Goal: Task Accomplishment & Management: Manage account settings

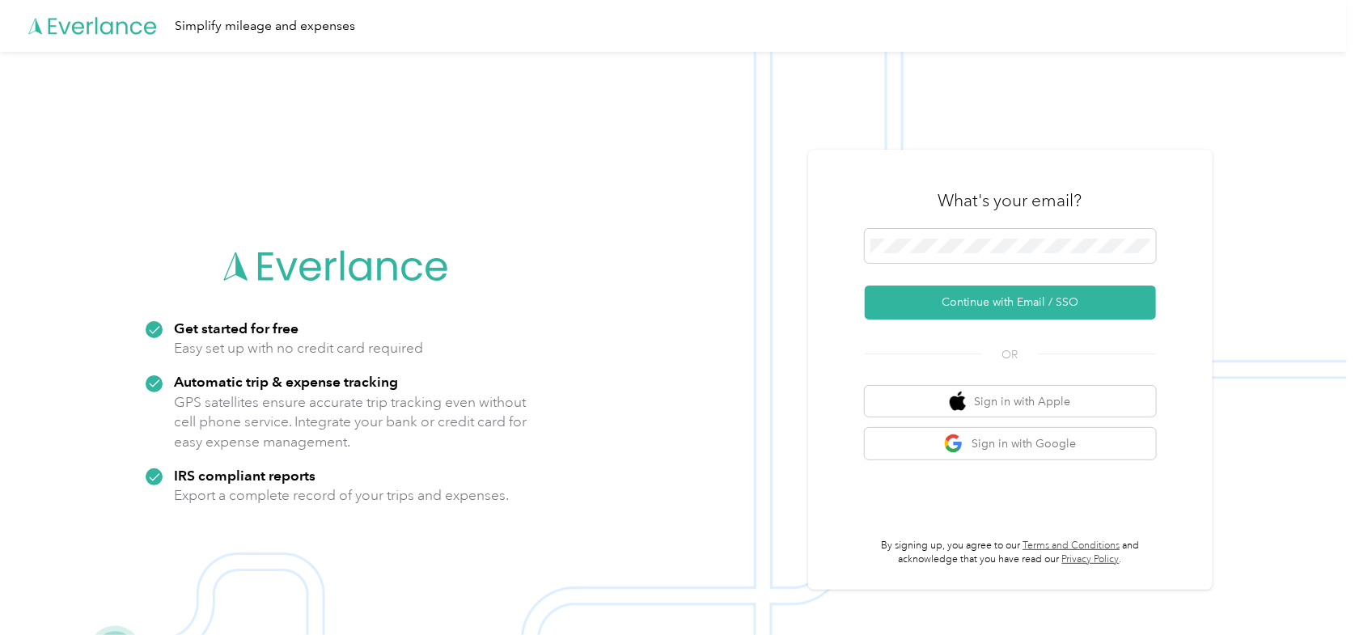
click at [1234, 85] on img at bounding box center [673, 369] width 1347 height 635
click at [865, 286] on button "Continue with Email / SSO" at bounding box center [1010, 303] width 291 height 34
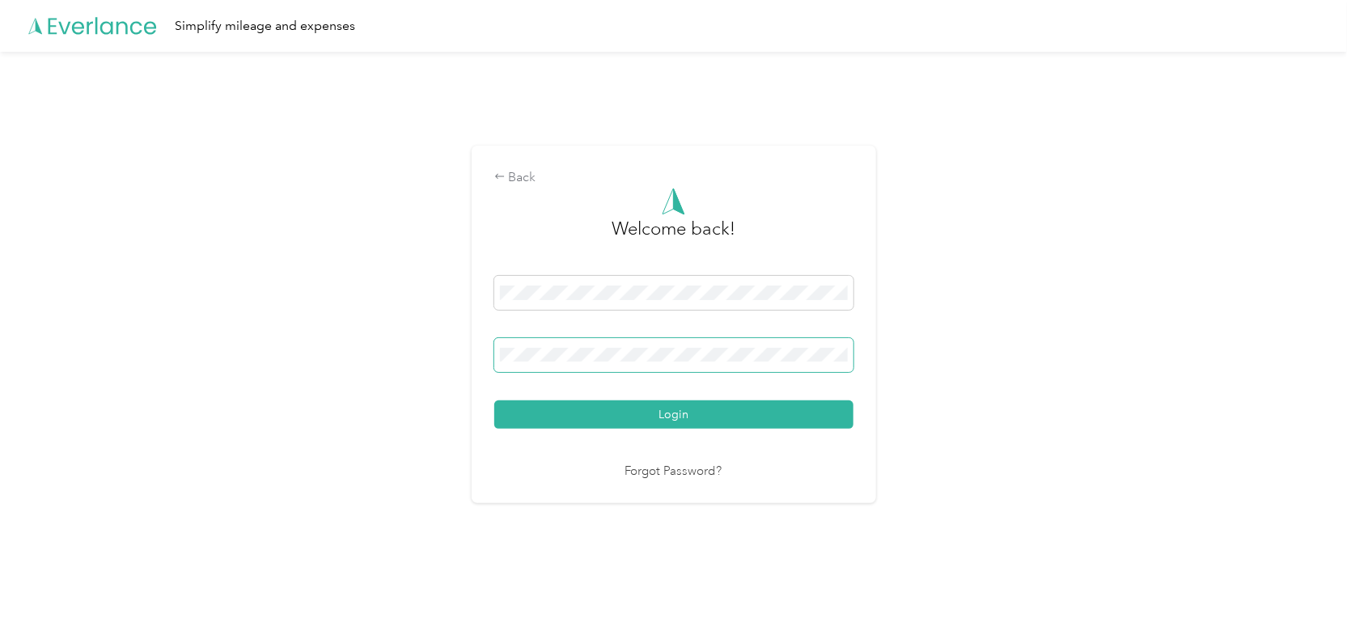
click at [494, 400] on button "Login" at bounding box center [673, 414] width 359 height 28
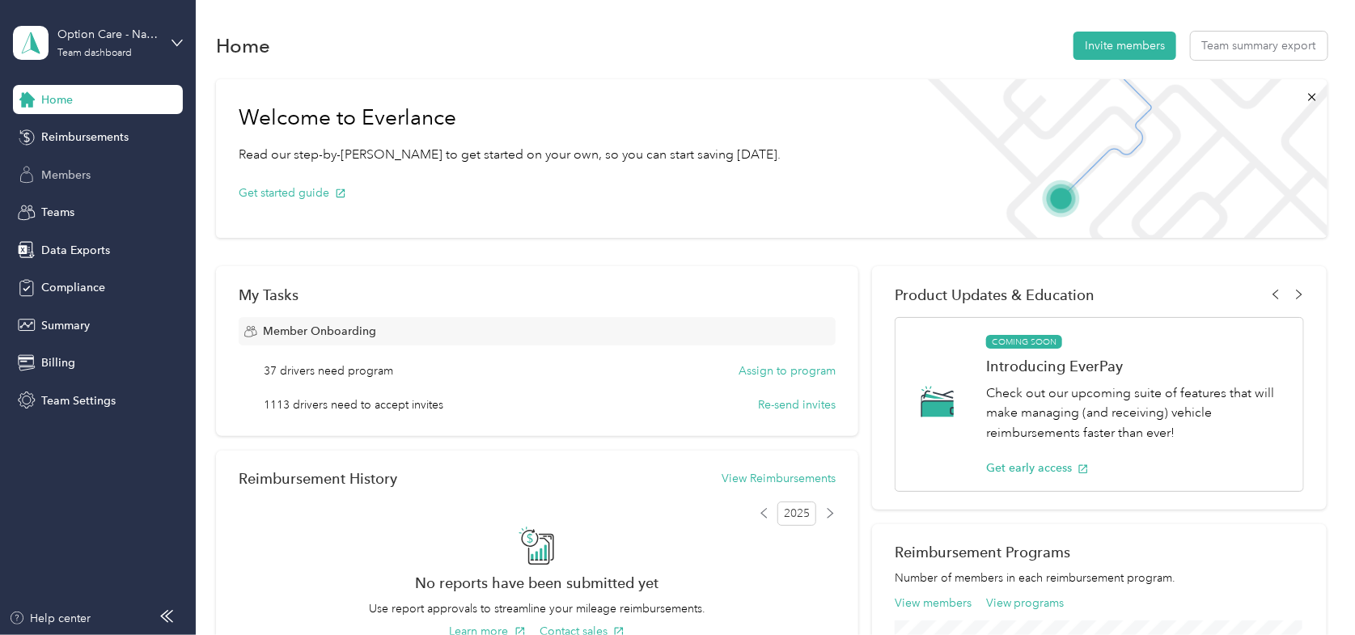
click at [74, 180] on span "Members" at bounding box center [65, 175] width 49 height 17
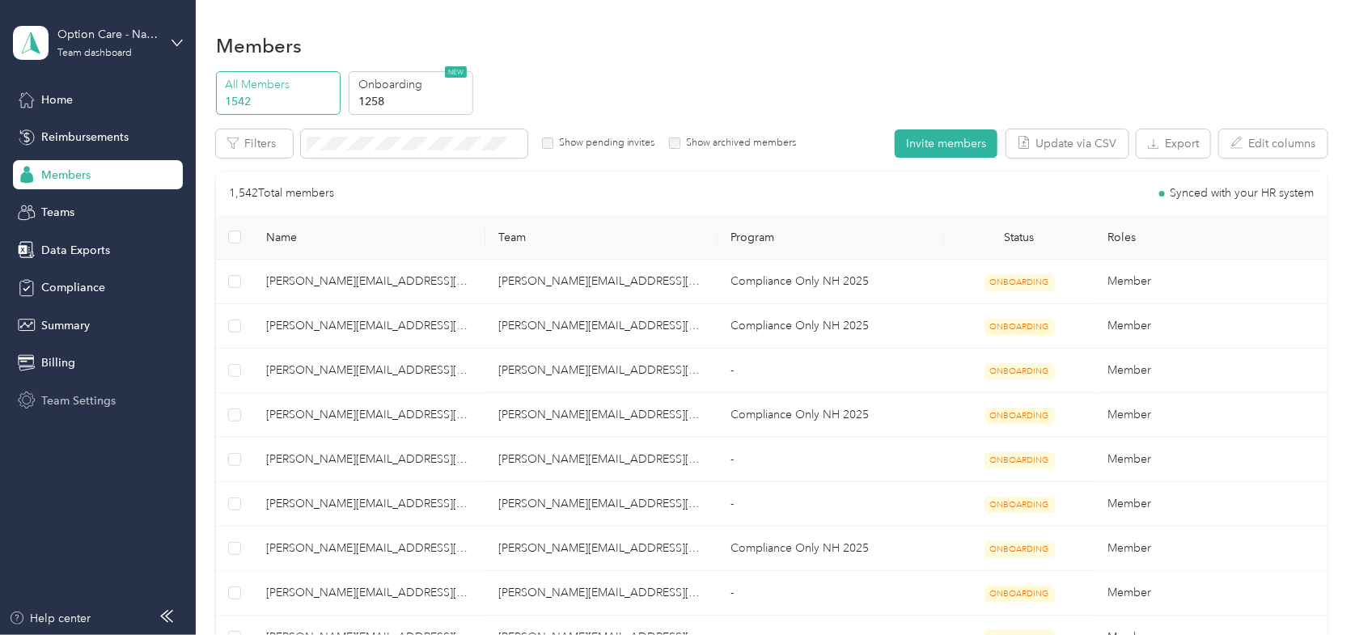
click at [57, 397] on span "Team Settings" at bounding box center [78, 400] width 74 height 17
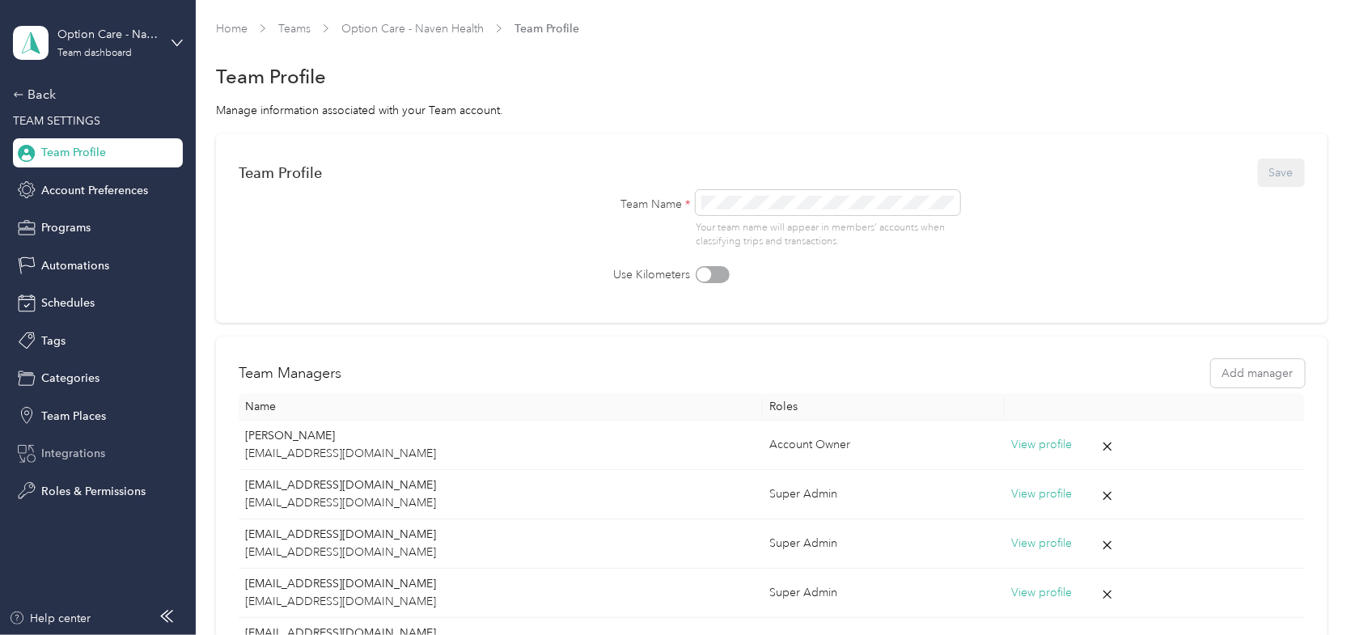
click at [87, 447] on span "Integrations" at bounding box center [73, 453] width 64 height 17
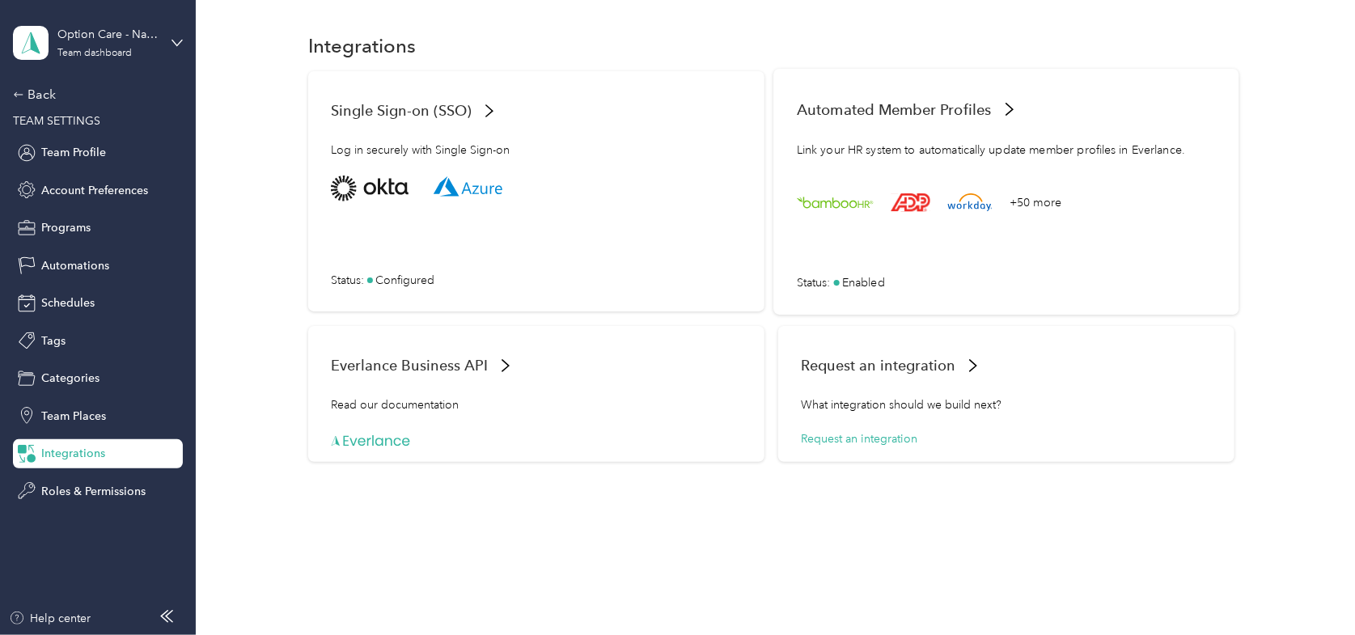
click at [853, 275] on span "Enabled" at bounding box center [863, 281] width 43 height 17
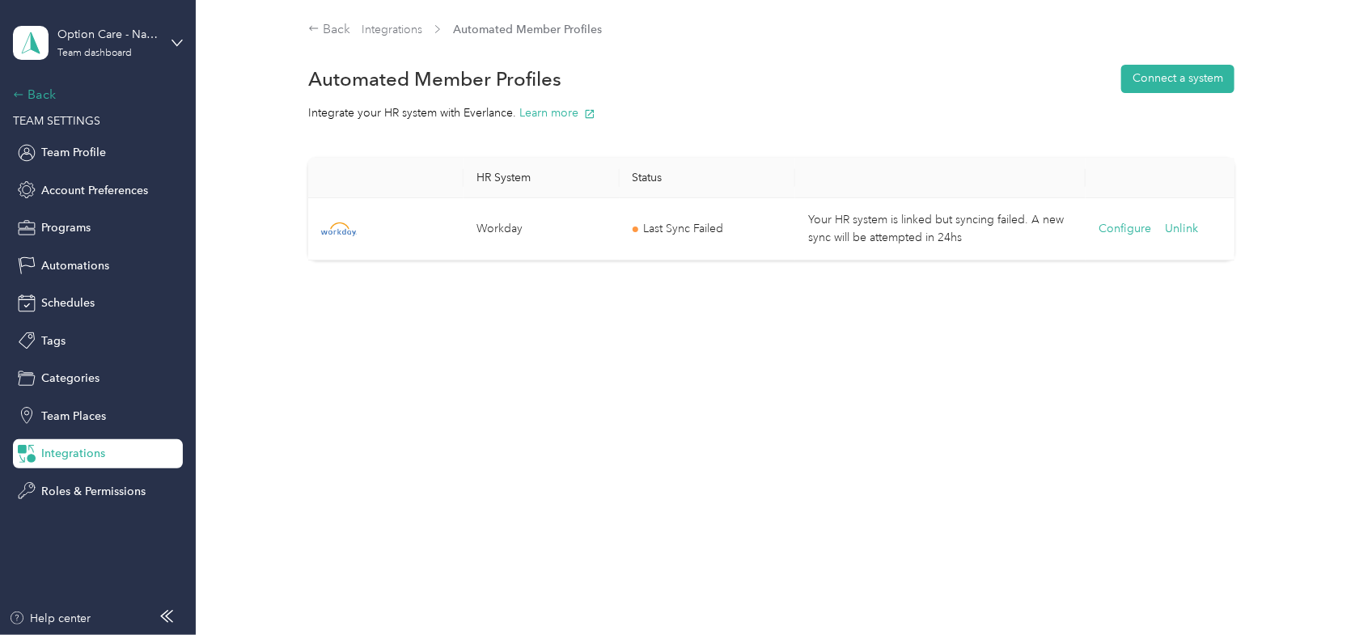
click at [34, 93] on div "Back" at bounding box center [94, 94] width 162 height 19
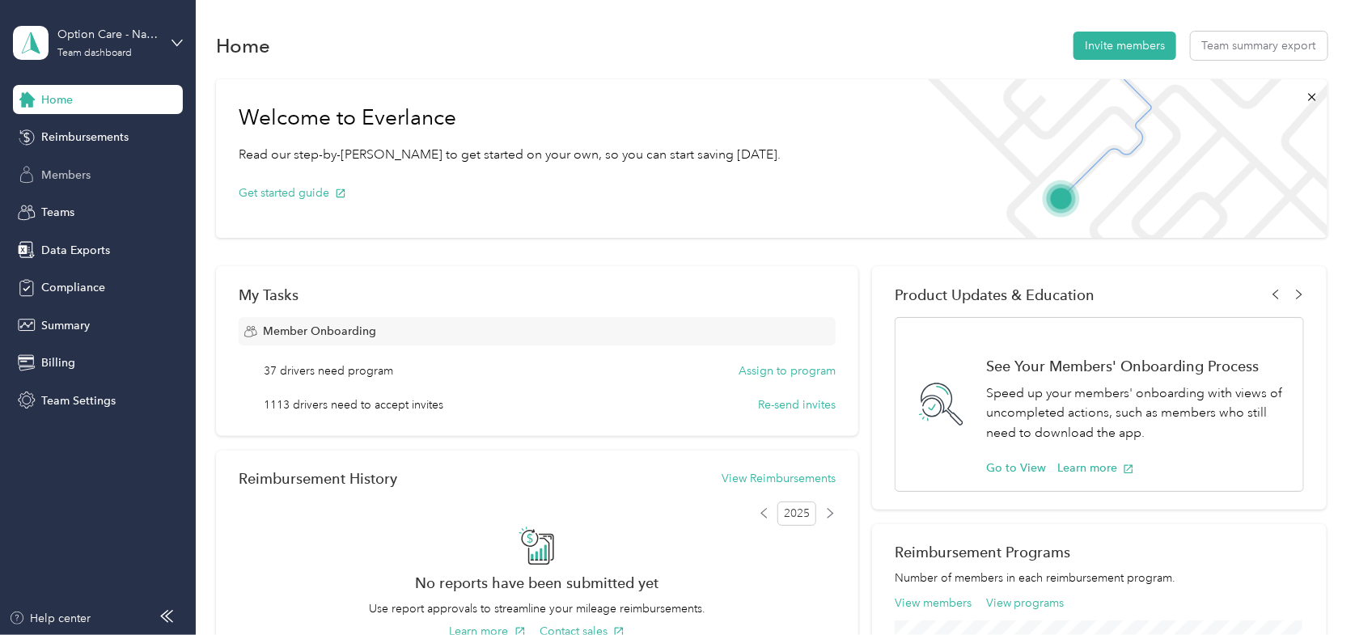
click at [74, 175] on span "Members" at bounding box center [65, 175] width 49 height 17
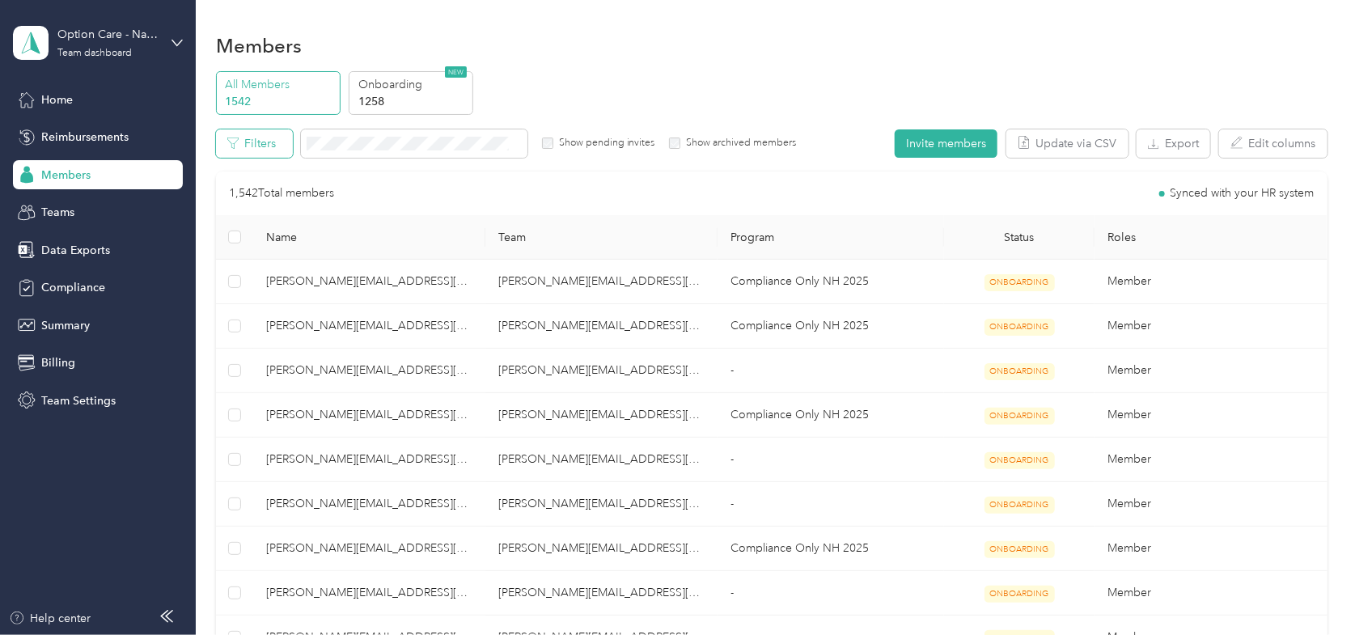
click at [248, 142] on button "Filters" at bounding box center [254, 143] width 77 height 28
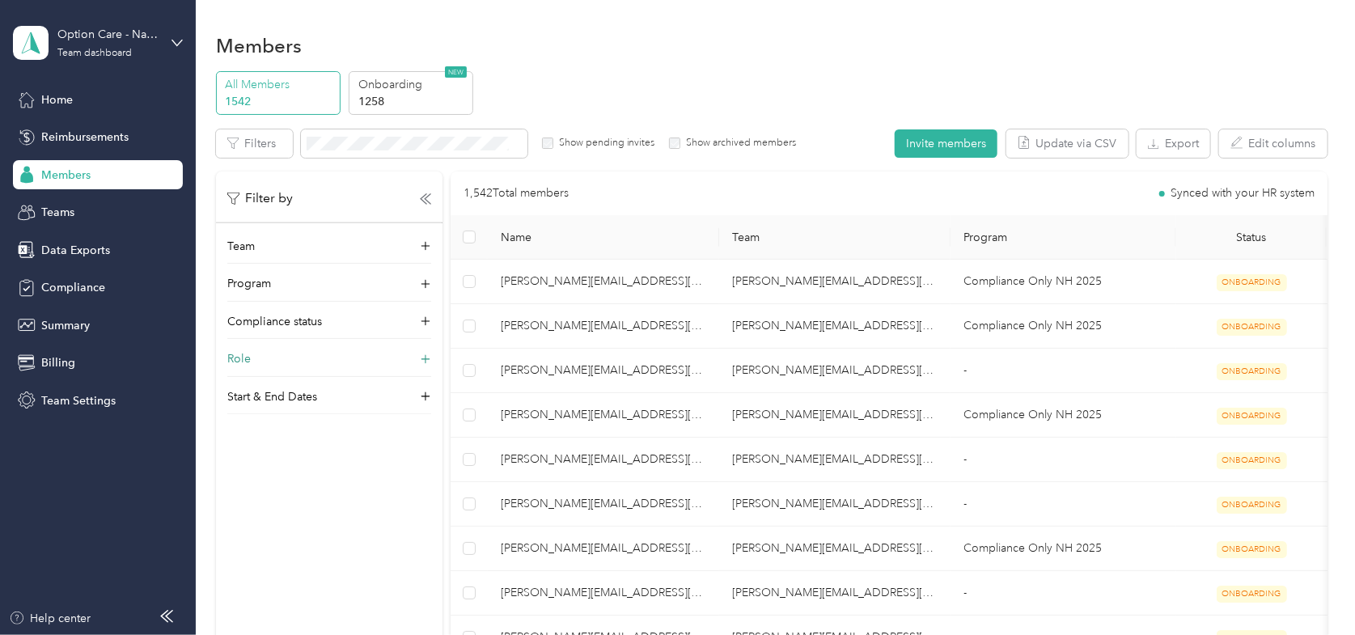
click at [254, 356] on div "Role" at bounding box center [329, 363] width 204 height 26
click at [272, 484] on label "Super Admin" at bounding box center [270, 485] width 62 height 15
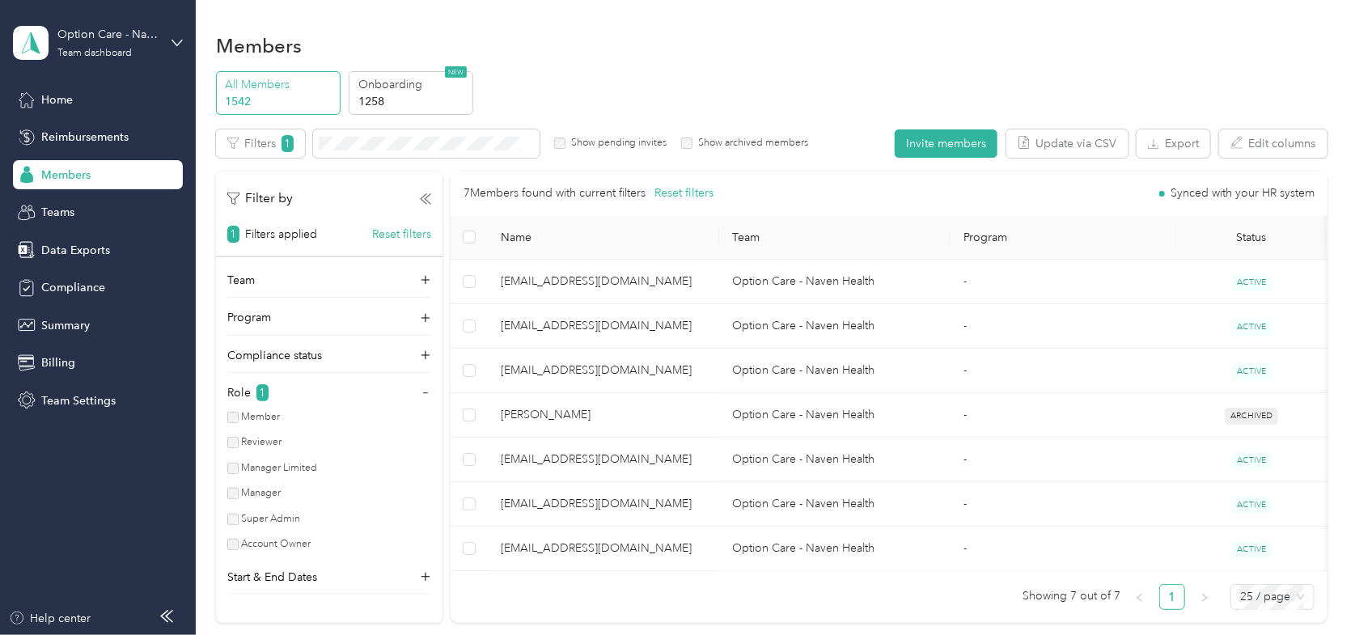
click at [275, 540] on label "Account Owner" at bounding box center [275, 544] width 73 height 15
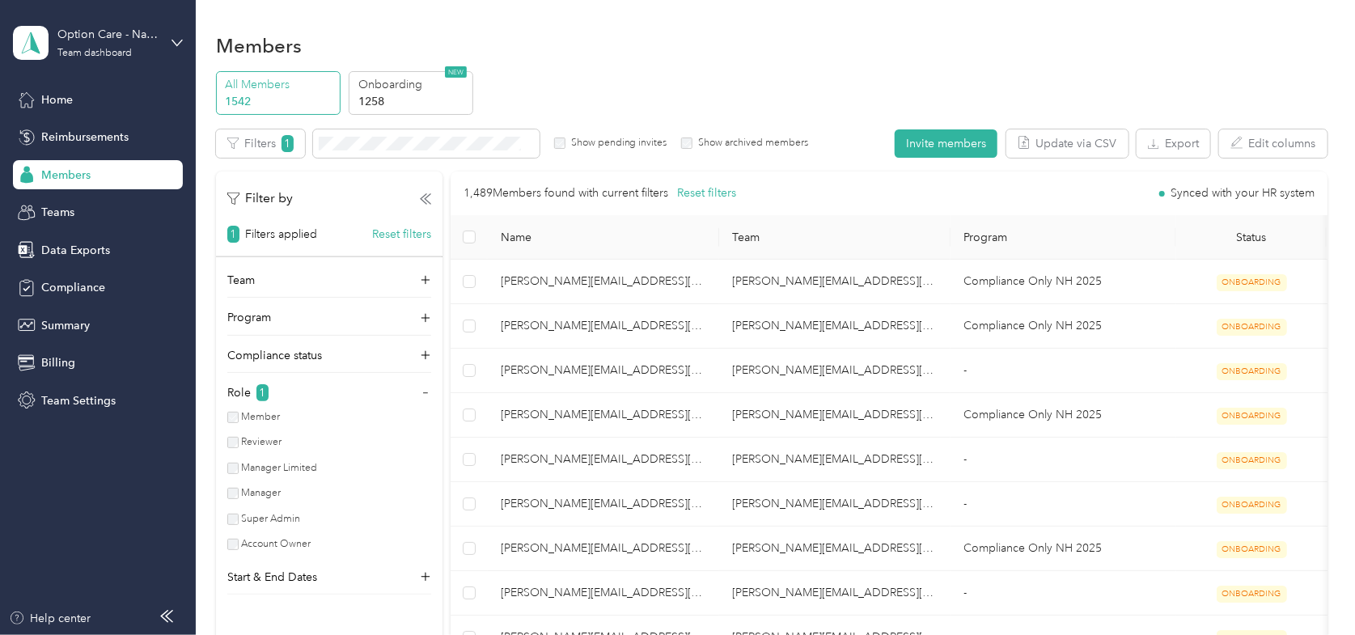
click at [582, 49] on div "Members" at bounding box center [771, 45] width 1111 height 34
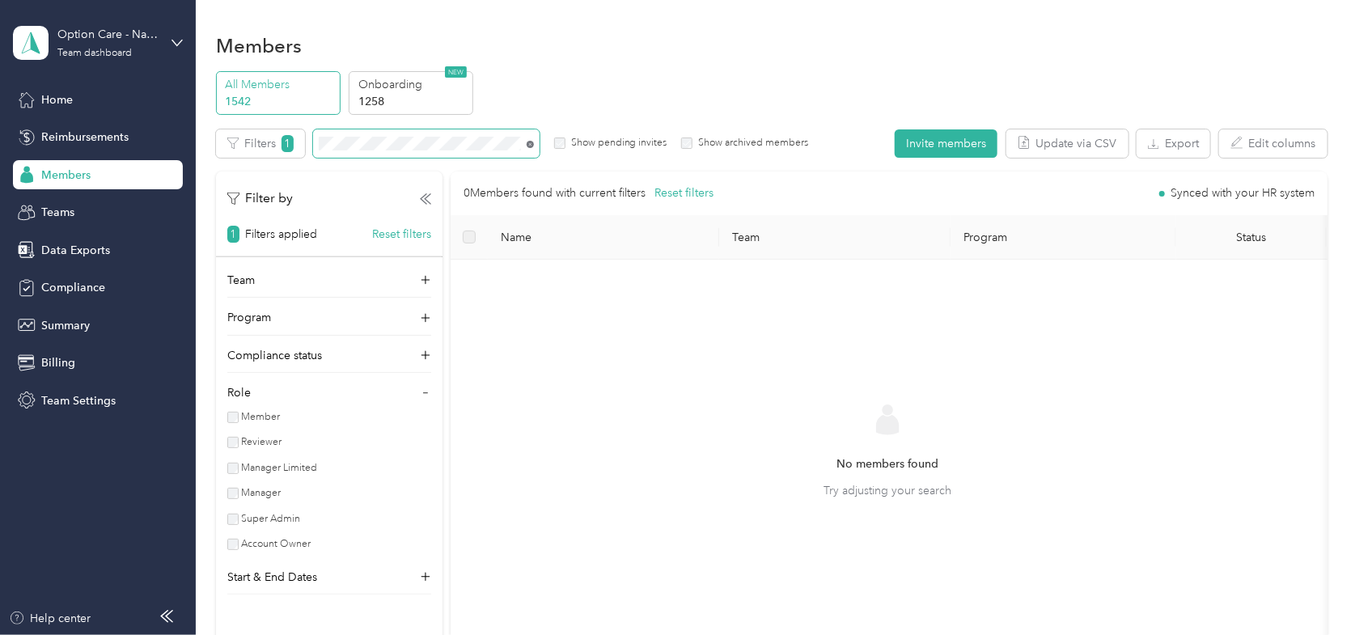
click at [527, 145] on icon at bounding box center [530, 144] width 7 height 7
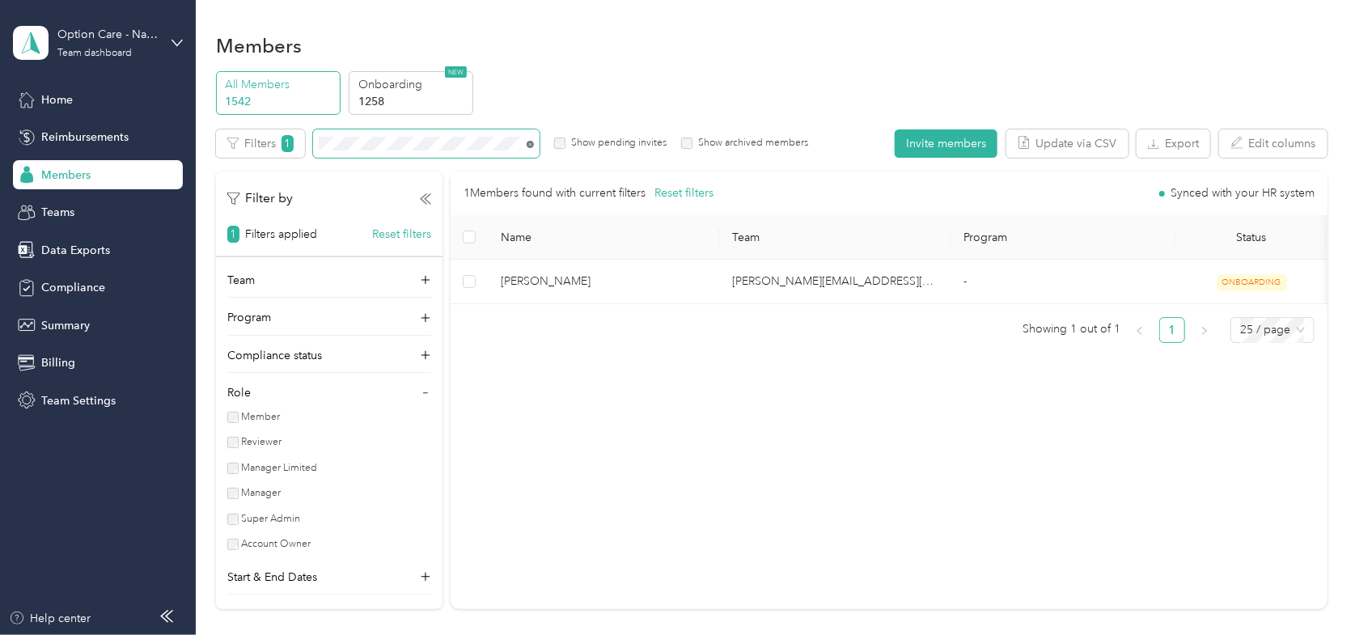
click at [531, 144] on icon at bounding box center [530, 144] width 7 height 7
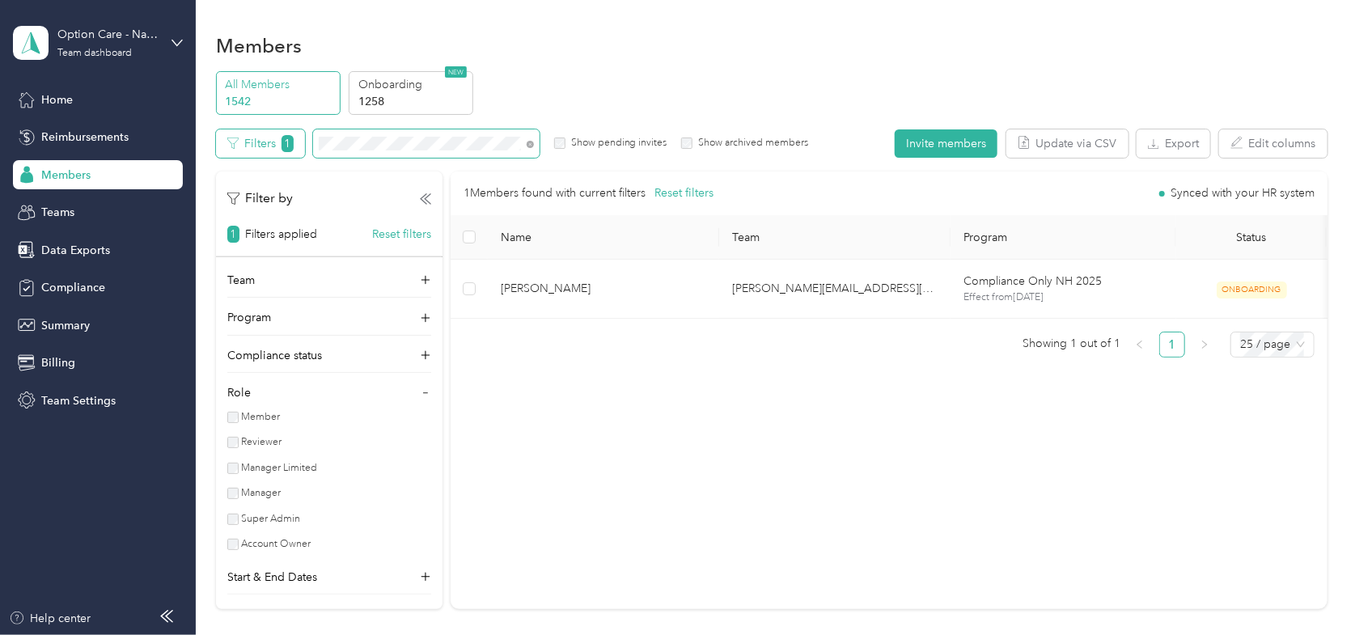
click at [226, 138] on div "Filters 1 Show pending invites Show archived members" at bounding box center [512, 143] width 592 height 28
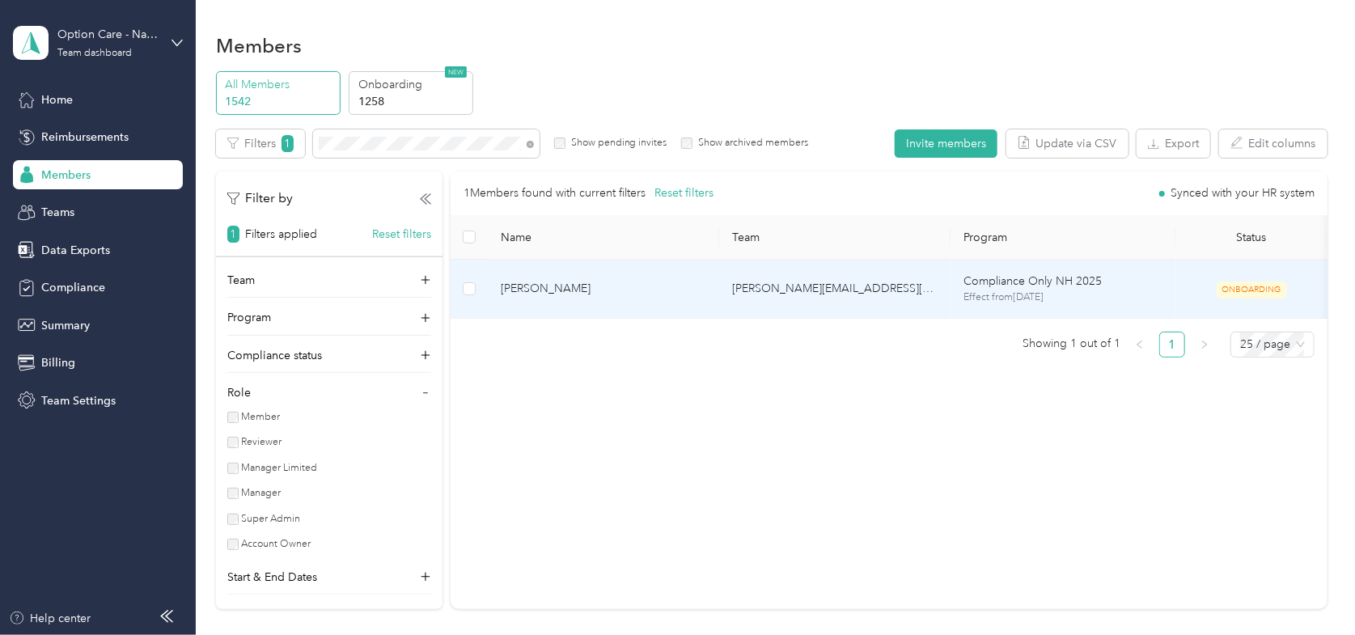
click at [544, 294] on span "[PERSON_NAME]" at bounding box center [603, 289] width 205 height 18
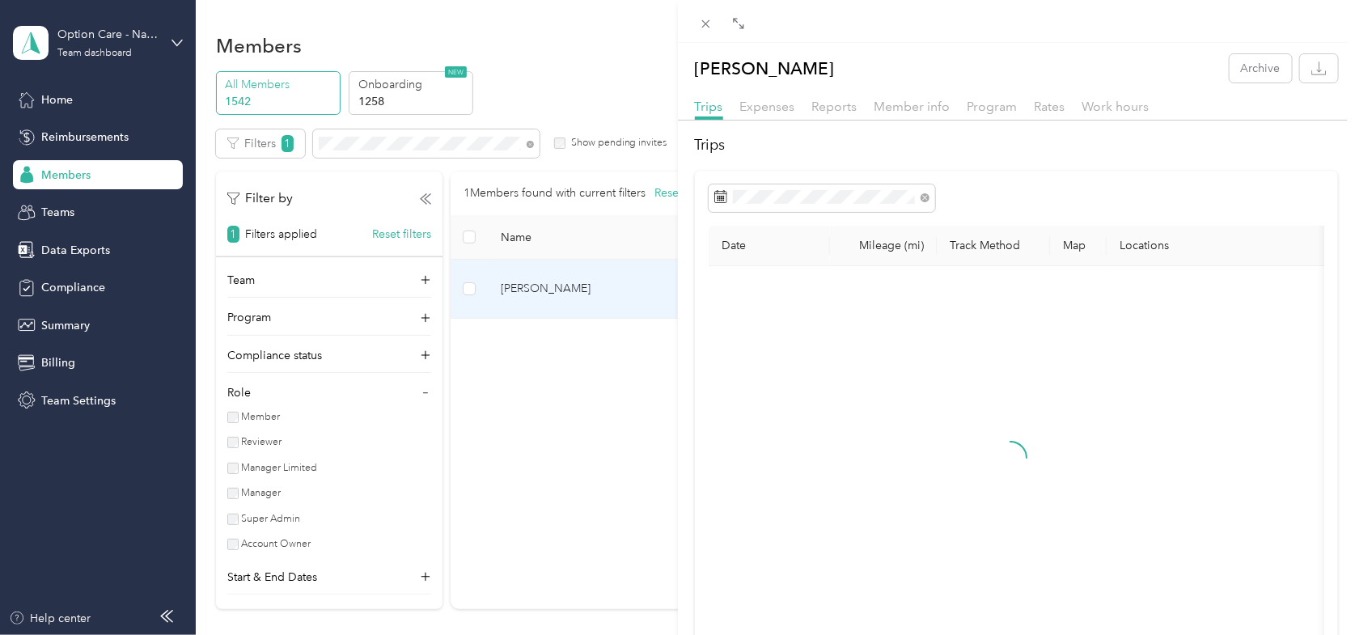
click at [575, 55] on div "[PERSON_NAME] Archive Trips Expenses Reports Member info Program Rates Work hou…" at bounding box center [677, 317] width 1355 height 635
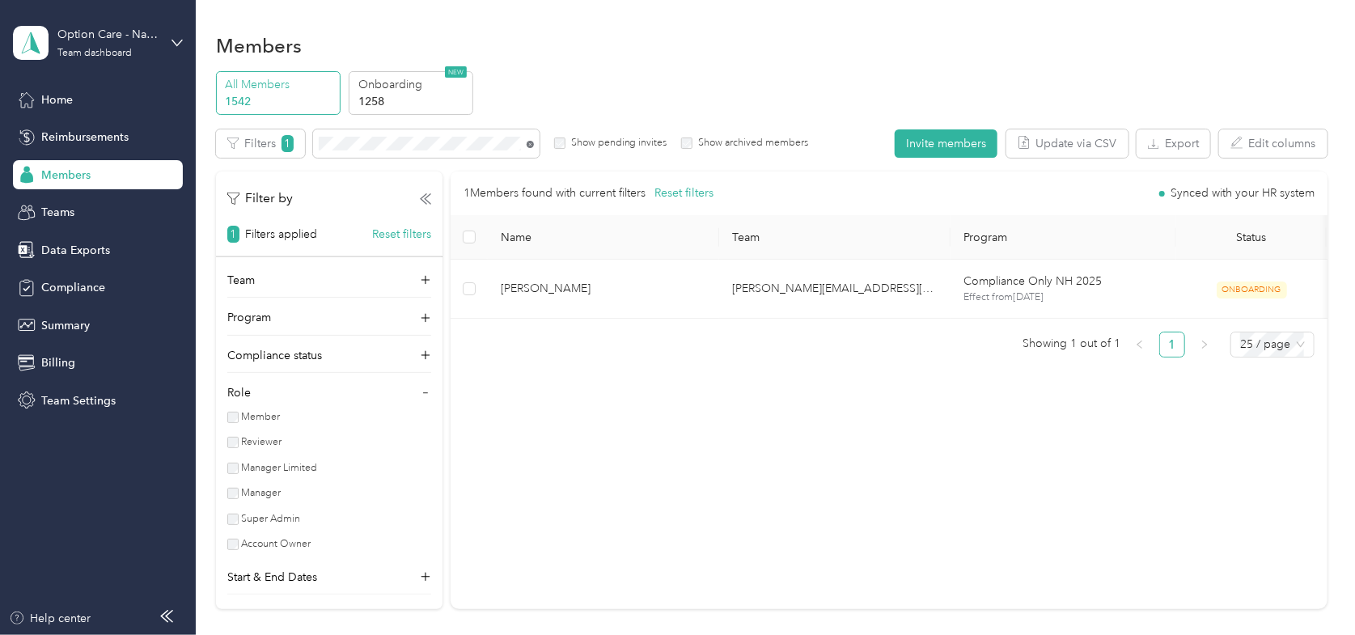
click at [528, 142] on icon at bounding box center [530, 144] width 7 height 7
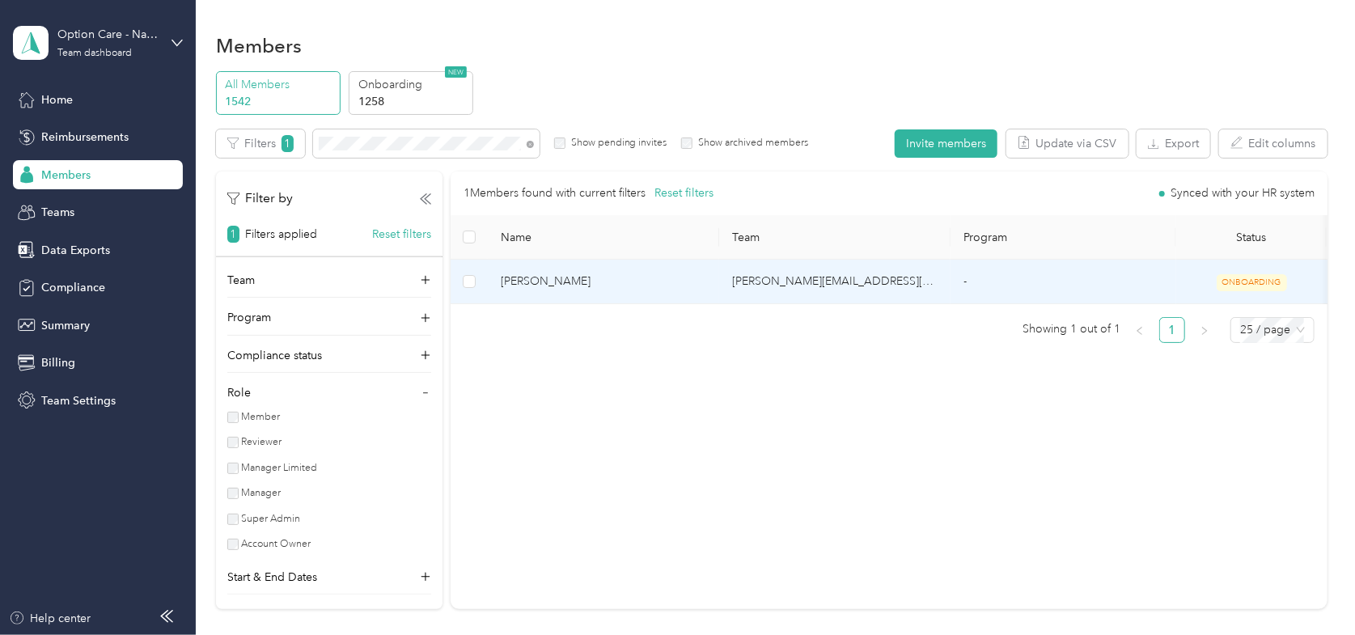
click at [523, 283] on span "[PERSON_NAME]" at bounding box center [603, 282] width 205 height 18
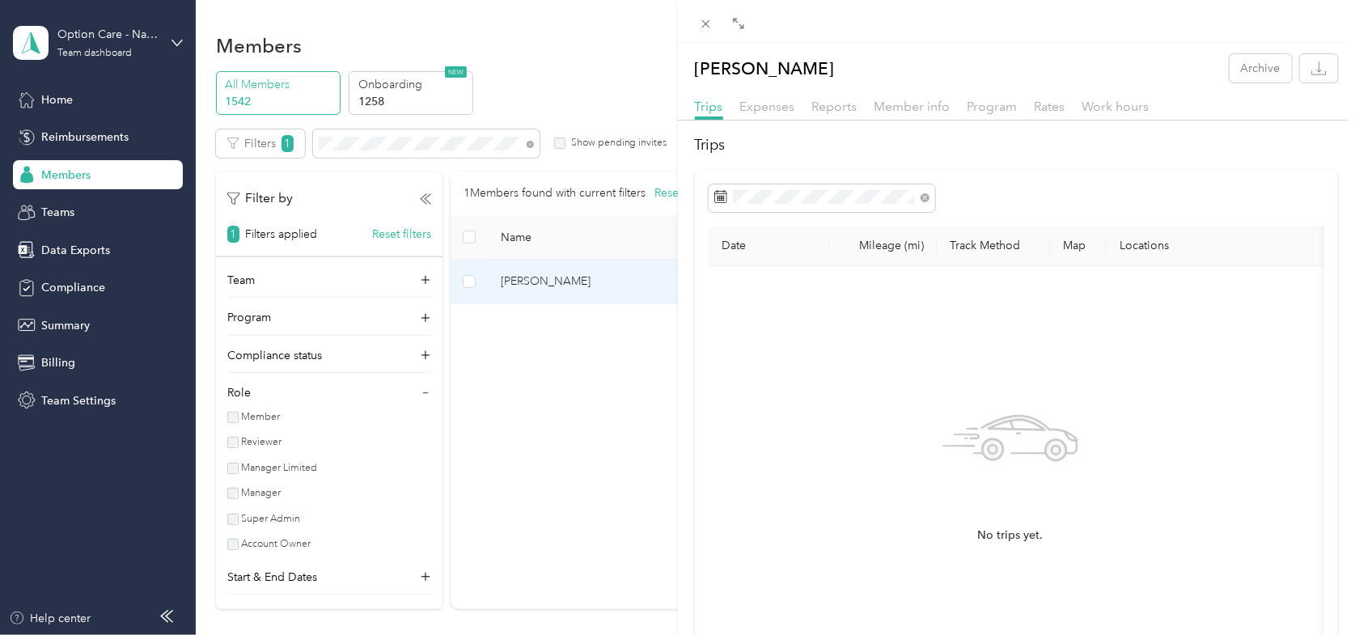
click at [558, 87] on div "[PERSON_NAME] Archive Trips Expenses Reports Member info Program Rates Work hou…" at bounding box center [677, 317] width 1355 height 635
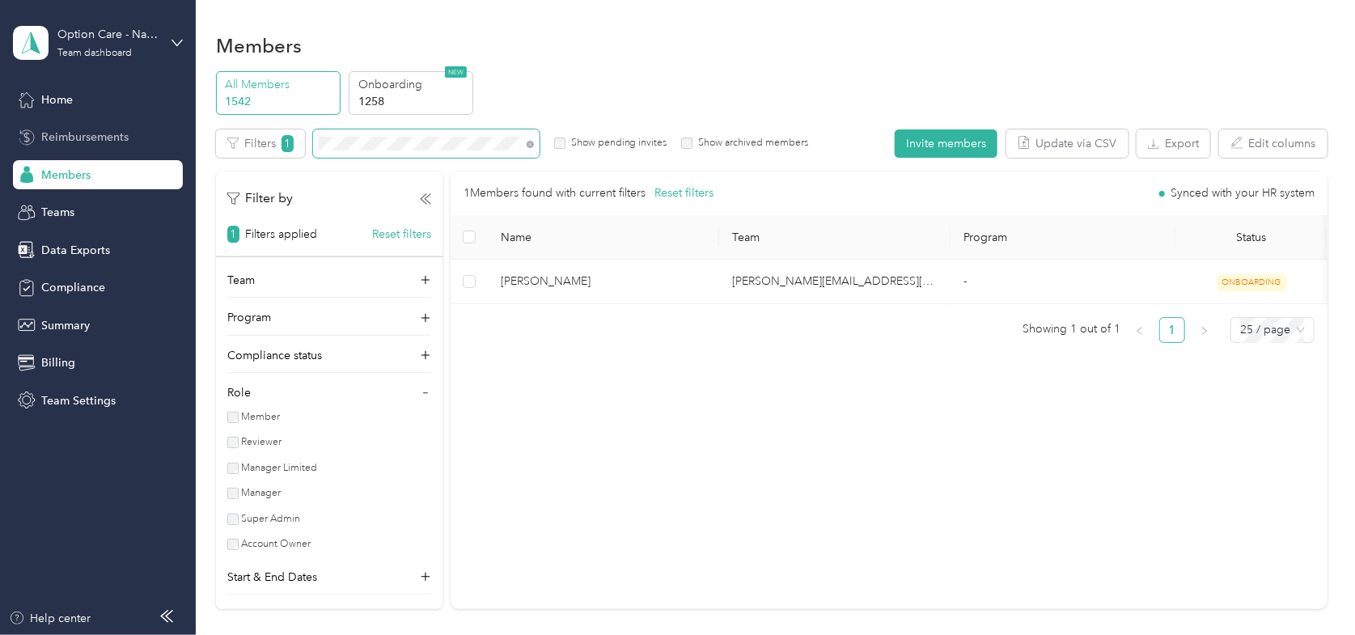
click at [144, 137] on section "Option Care - Naven Health Team dashboard Home Reimbursements Members Teams Dat…" at bounding box center [673, 317] width 1347 height 635
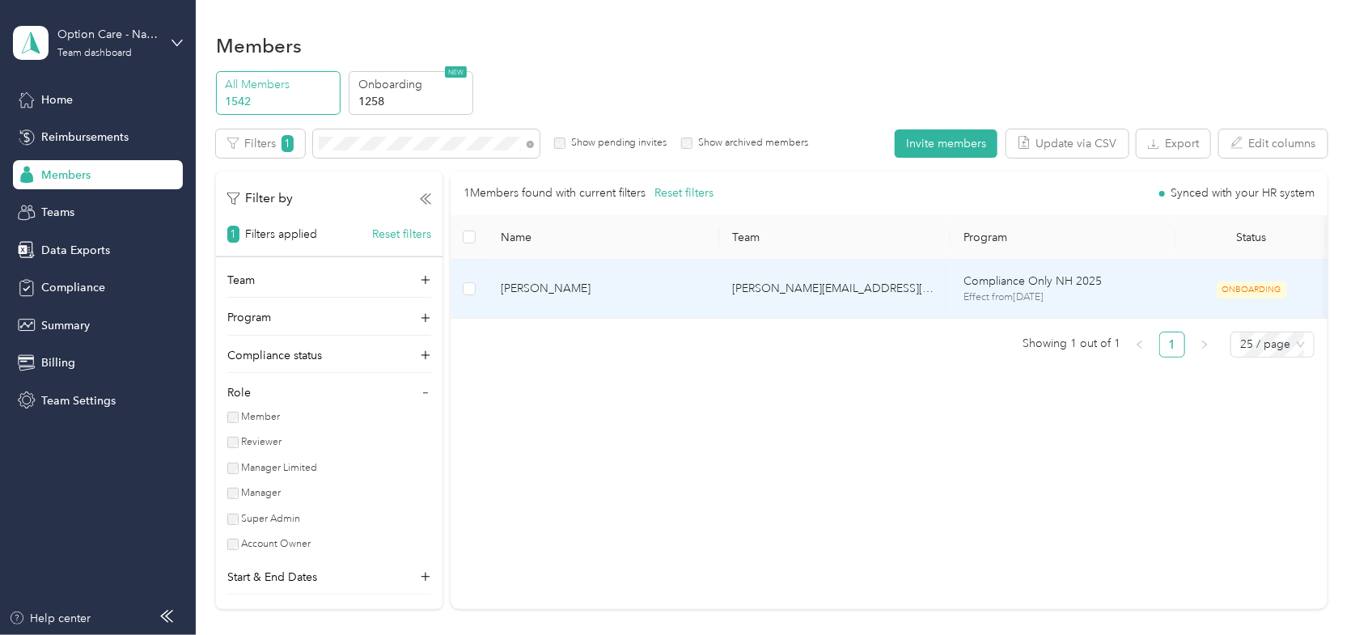
click at [540, 284] on span "[PERSON_NAME]" at bounding box center [603, 289] width 205 height 18
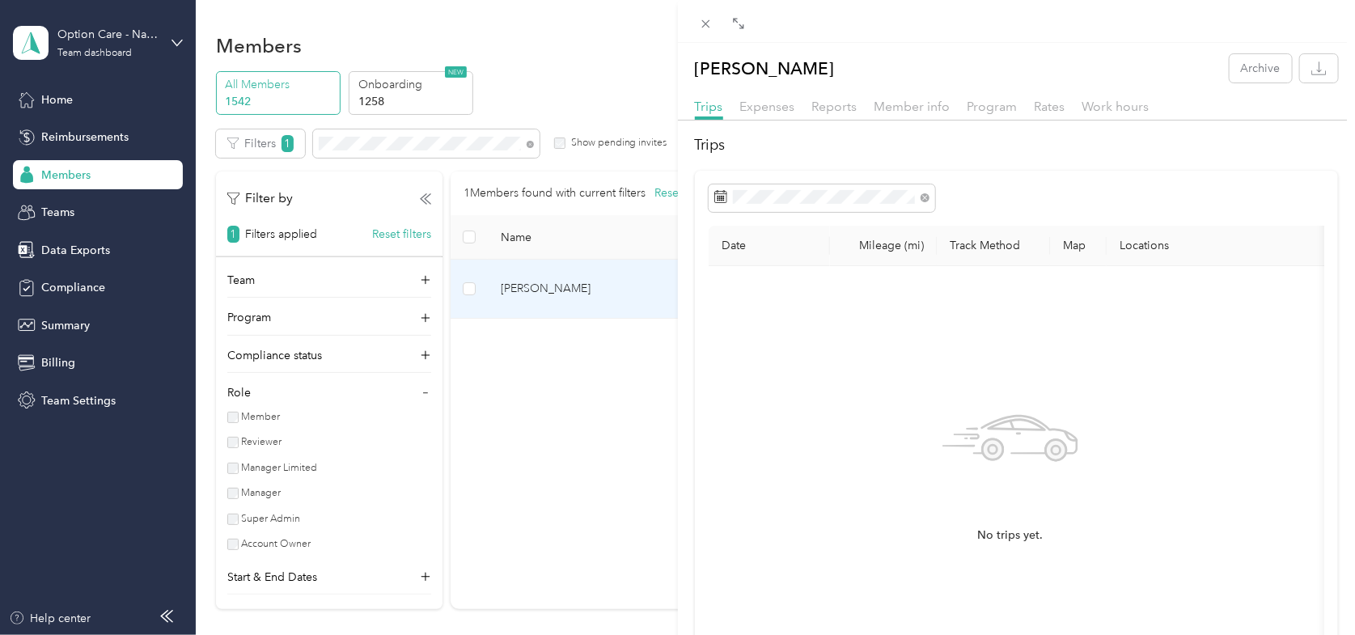
click at [548, 80] on div "[PERSON_NAME] Archive Trips Expenses Reports Member info Program Rates Work hou…" at bounding box center [677, 317] width 1355 height 635
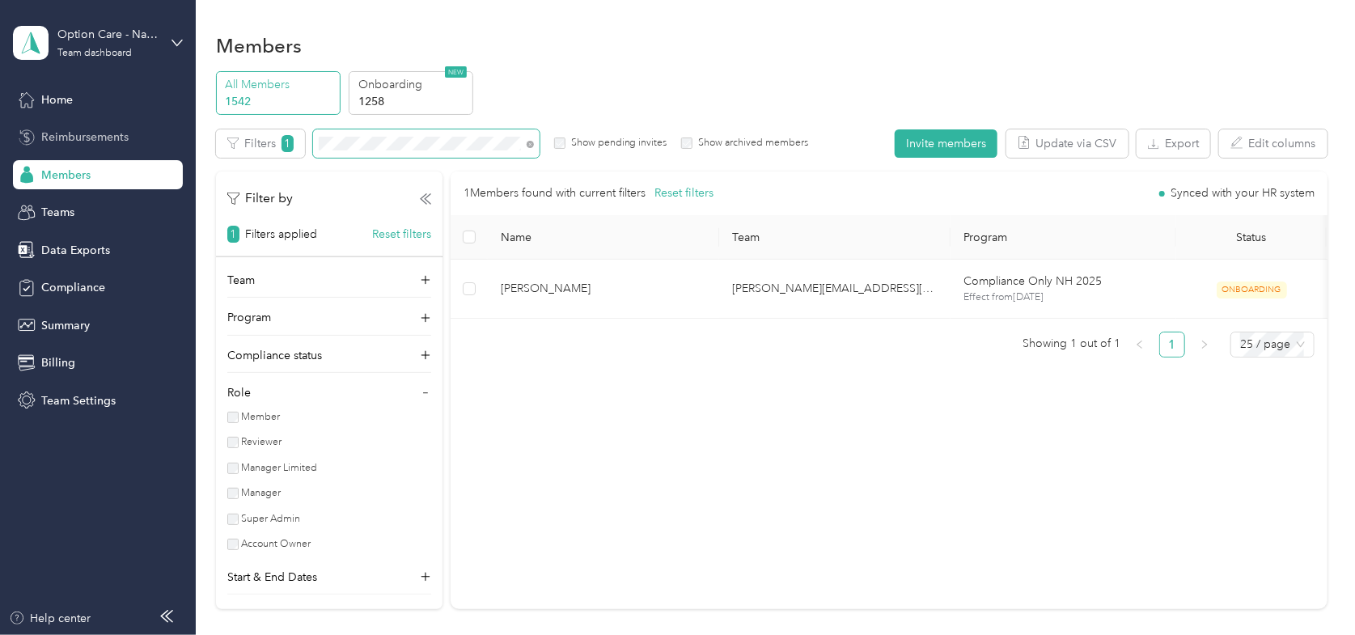
click at [165, 143] on section "Option Care - Naven Health Team dashboard Home Reimbursements Members Teams Dat…" at bounding box center [673, 317] width 1347 height 635
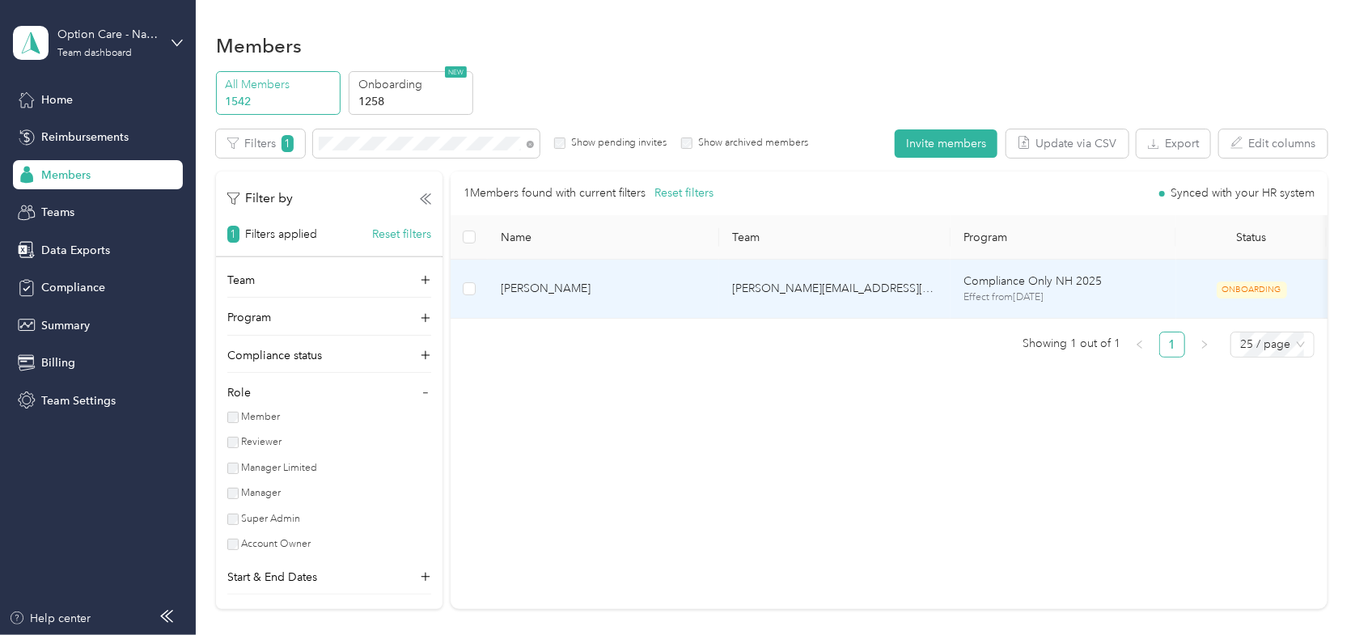
click at [569, 294] on span "[PERSON_NAME]" at bounding box center [603, 289] width 205 height 18
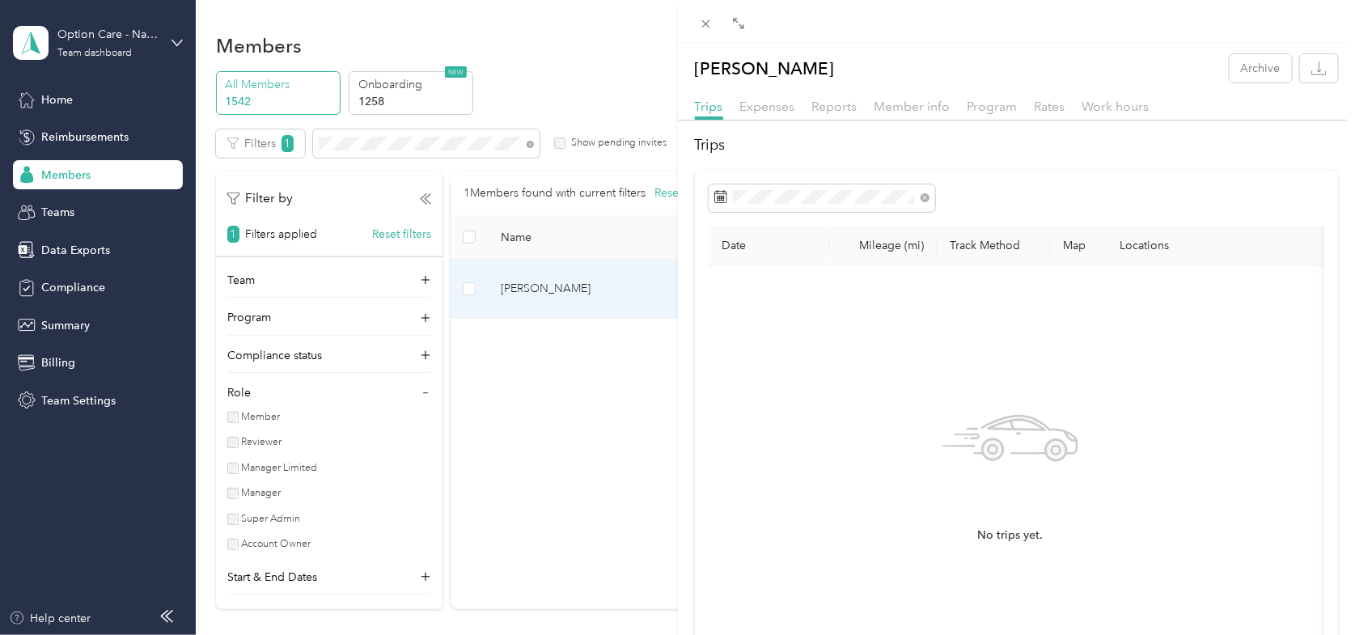
click at [566, 78] on div "[PERSON_NAME] Archive Trips Expenses Reports Member info Program Rates Work hou…" at bounding box center [677, 317] width 1355 height 635
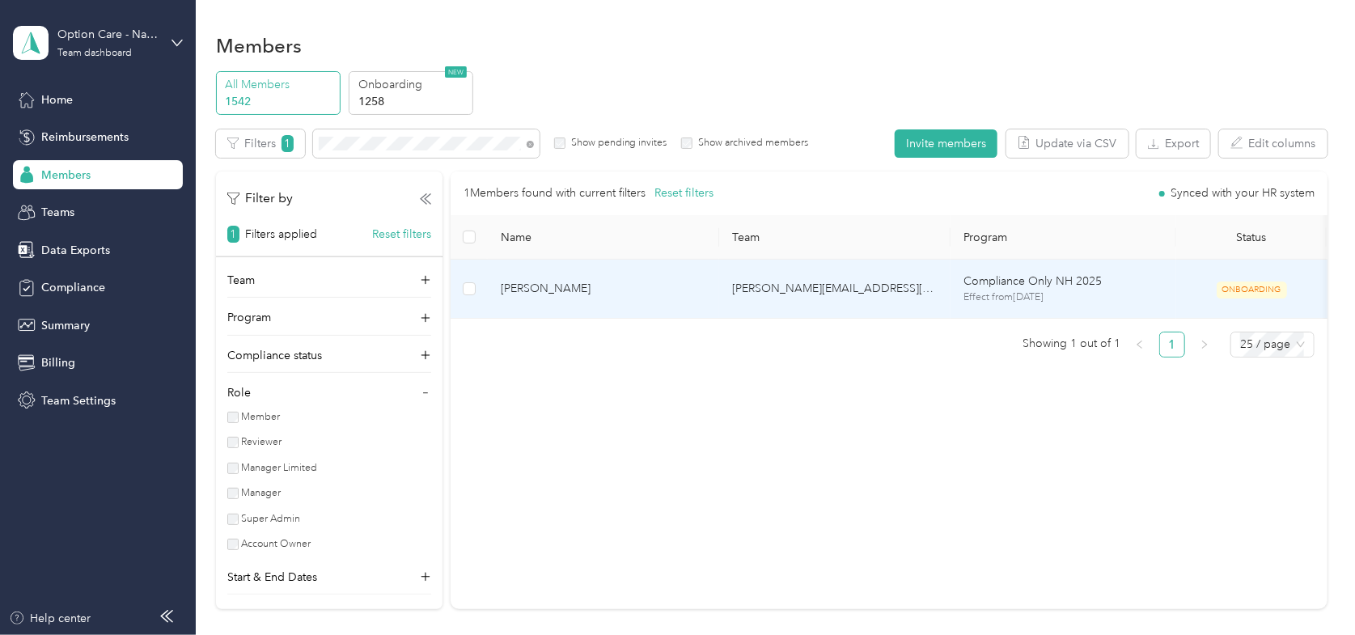
click at [536, 292] on span "[PERSON_NAME]" at bounding box center [603, 289] width 205 height 18
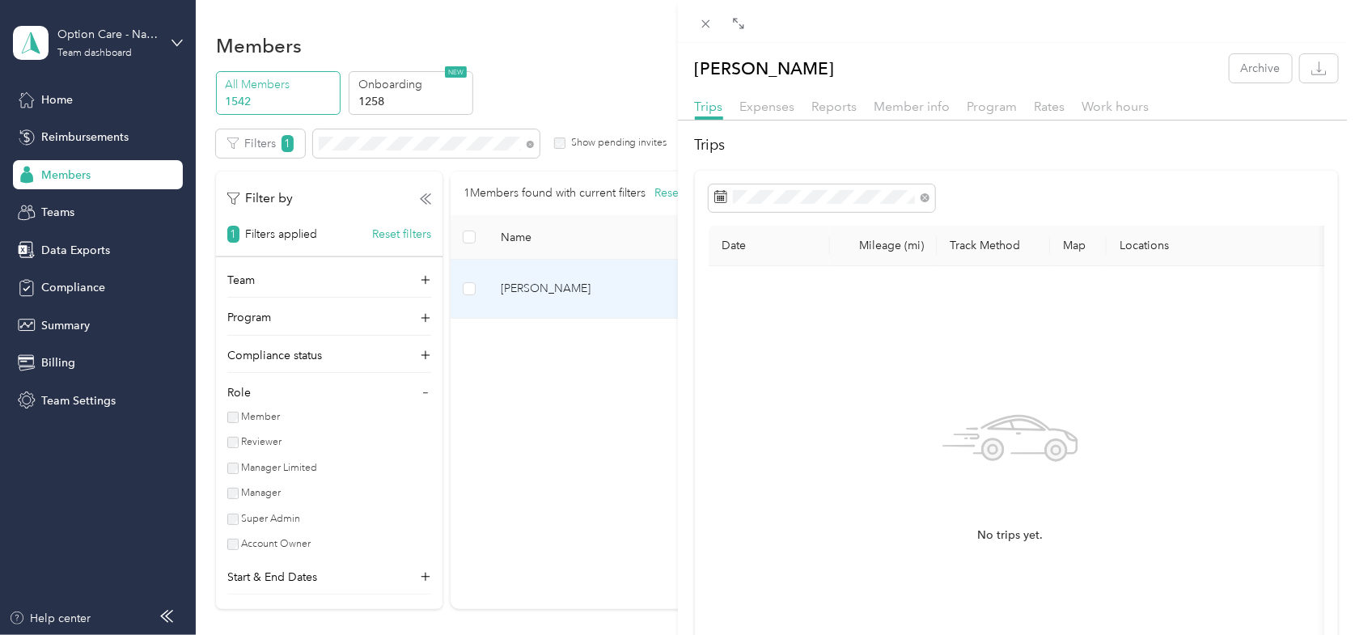
click at [616, 48] on div "[PERSON_NAME] Archive Trips Expenses Reports Member info Program Rates Work hou…" at bounding box center [677, 317] width 1355 height 635
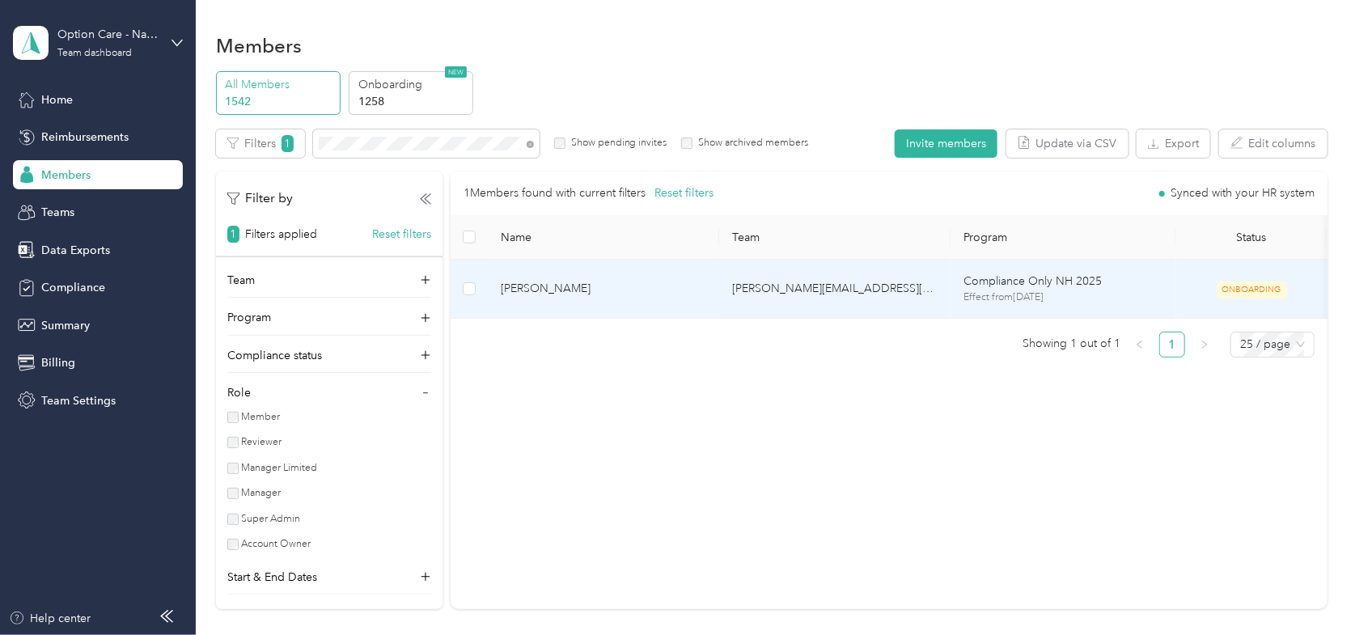
click at [1234, 284] on span "ONBOARDING" at bounding box center [1252, 289] width 70 height 17
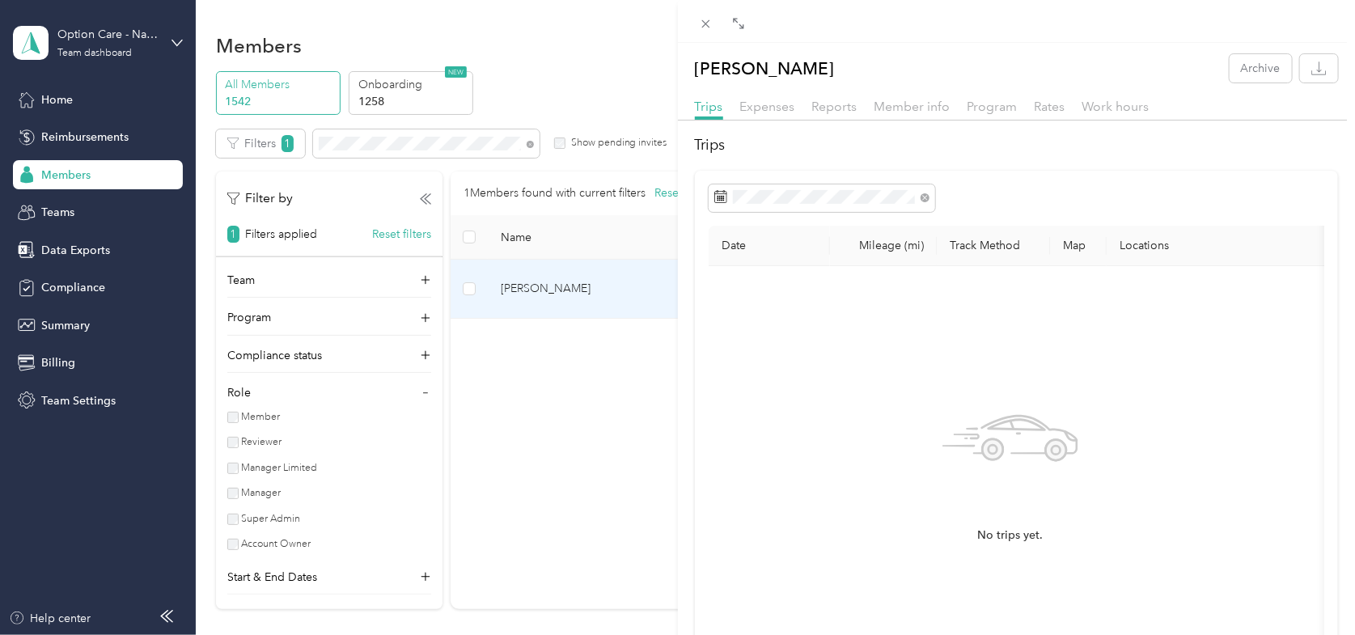
drag, startPoint x: 587, startPoint y: 361, endPoint x: 37, endPoint y: 387, distance: 550.6
click at [581, 363] on div "[PERSON_NAME] Archive Trips Expenses Reports Member info Program Rates Work hou…" at bounding box center [677, 317] width 1355 height 635
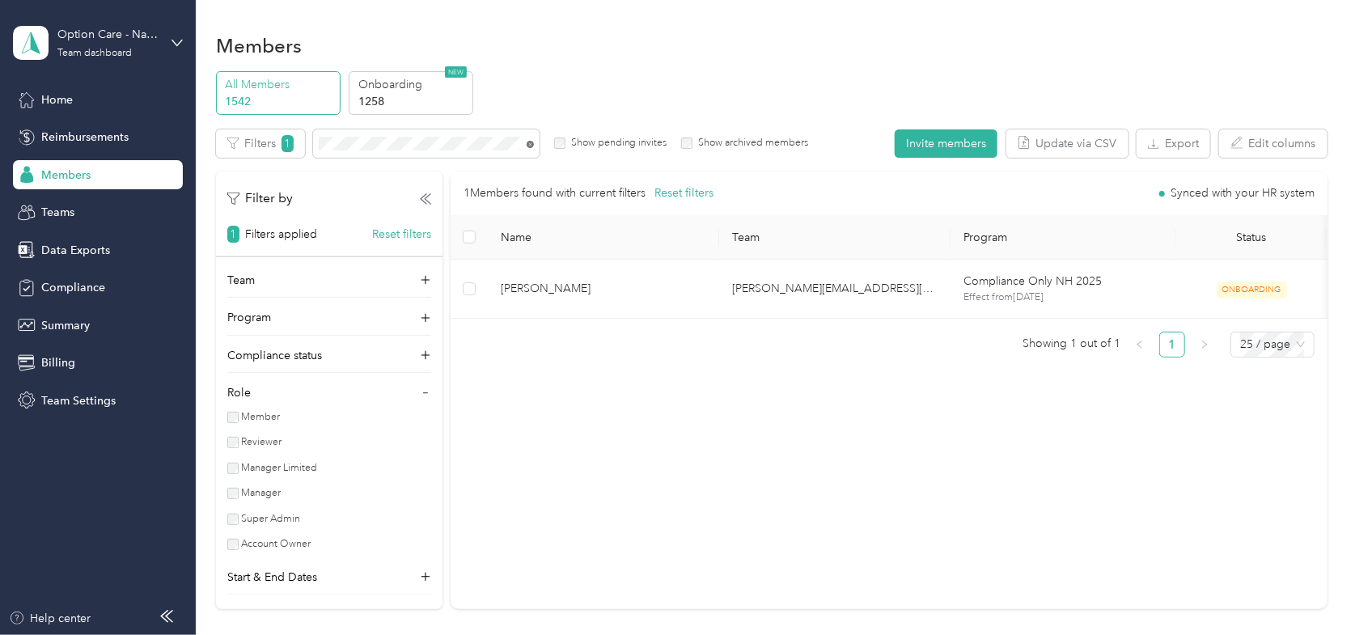
click at [528, 144] on icon at bounding box center [530, 144] width 7 height 7
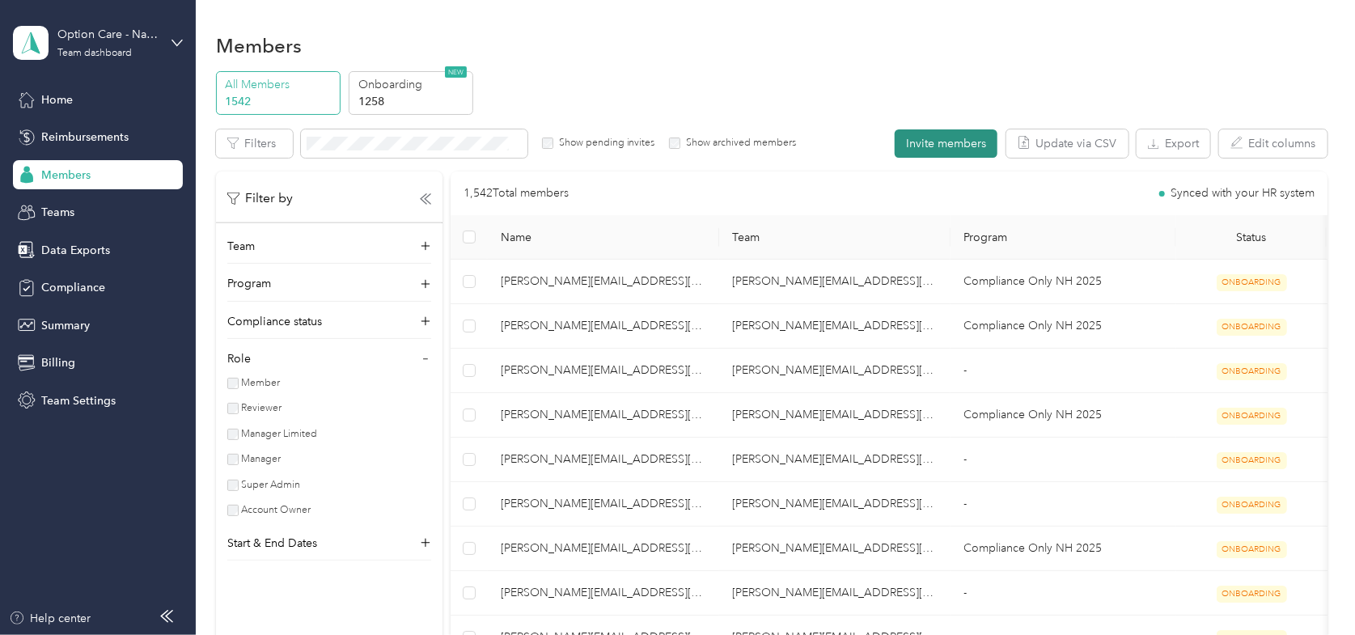
click at [982, 144] on button "Invite members" at bounding box center [946, 143] width 103 height 28
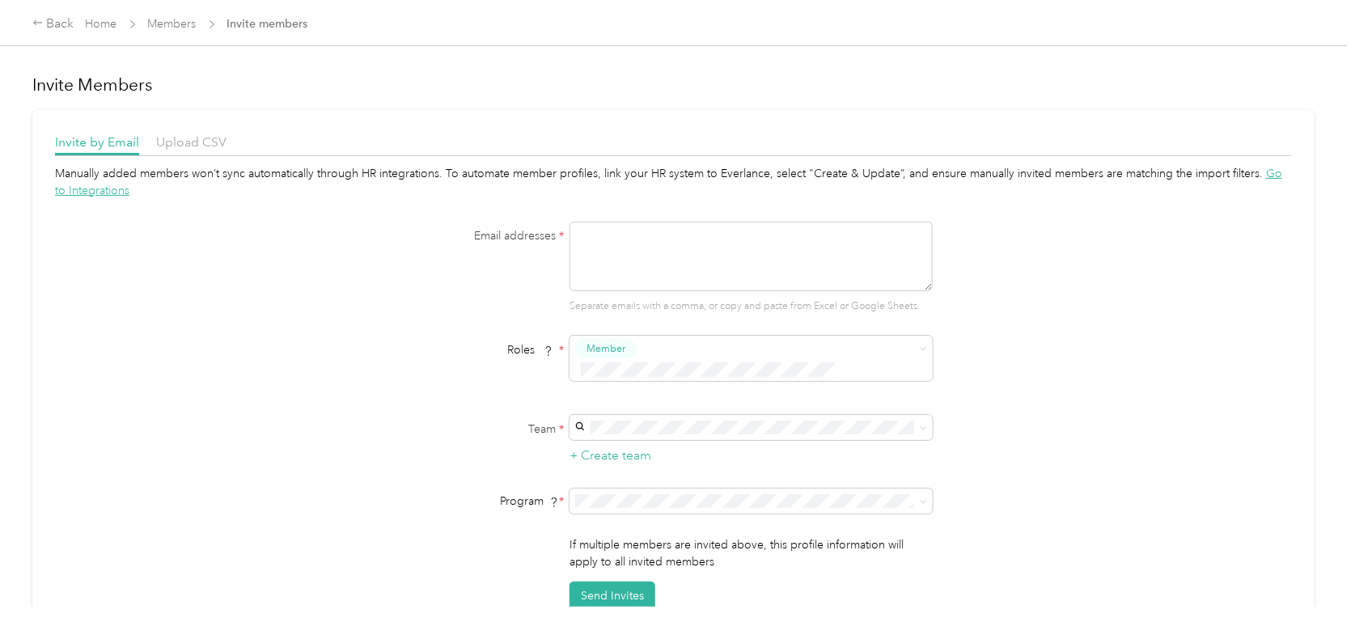
click at [612, 245] on textarea at bounding box center [750, 257] width 363 height 70
paste textarea "[PERSON_NAME][EMAIL_ADDRESS][PERSON_NAME][DOMAIN_NAME]"
type textarea "[PERSON_NAME][EMAIL_ADDRESS][PERSON_NAME][DOMAIN_NAME]"
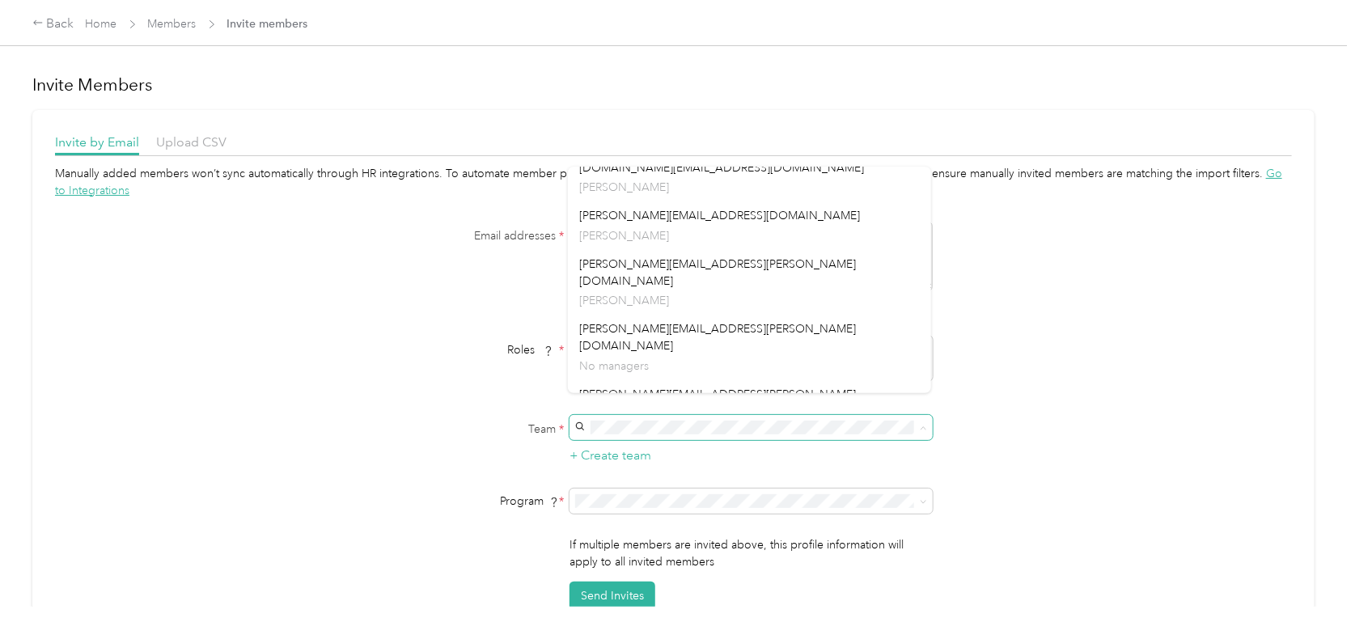
scroll to position [647, 0]
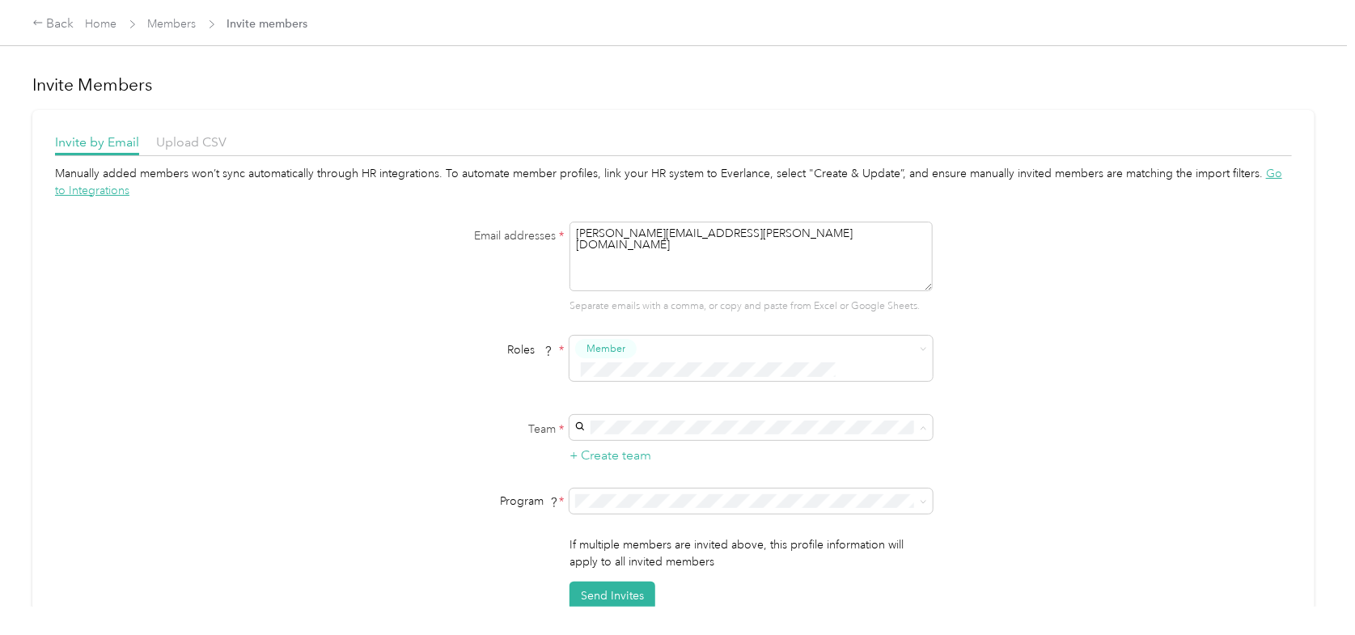
click at [609, 471] on p "[PERSON_NAME]" at bounding box center [749, 479] width 341 height 17
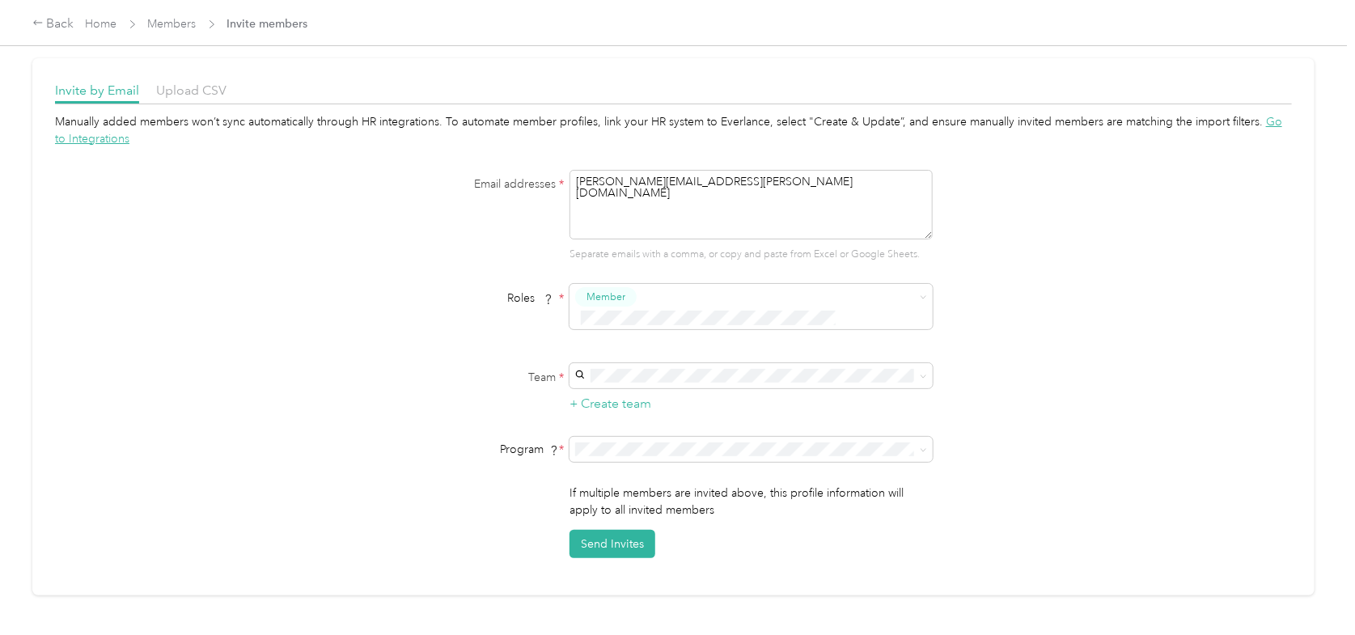
scroll to position [81, 0]
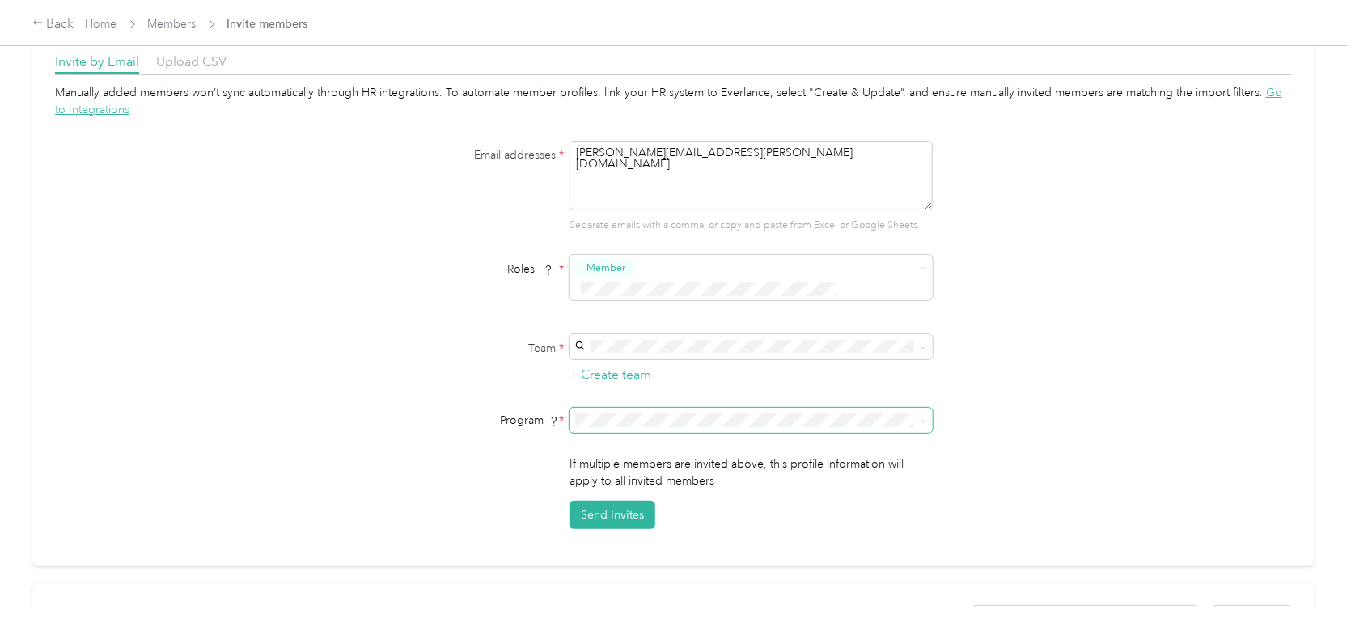
click at [666, 389] on form "Email addresses * [PERSON_NAME][EMAIL_ADDRESS][PERSON_NAME][DOMAIN_NAME] Separa…" at bounding box center [673, 335] width 623 height 389
click at [632, 487] on li "Compliance Only NH 2025 (CPM)" at bounding box center [749, 480] width 363 height 28
click at [620, 501] on button "Send Invites" at bounding box center [612, 515] width 86 height 28
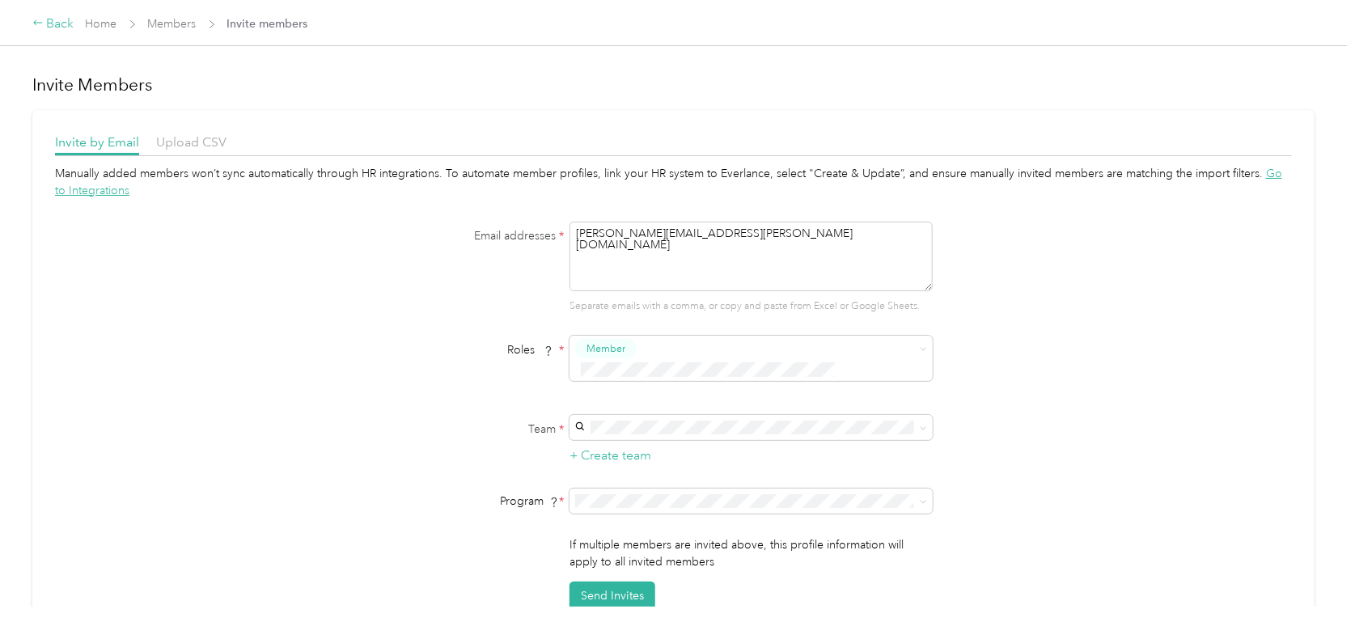
click at [50, 27] on div "Back" at bounding box center [53, 24] width 42 height 19
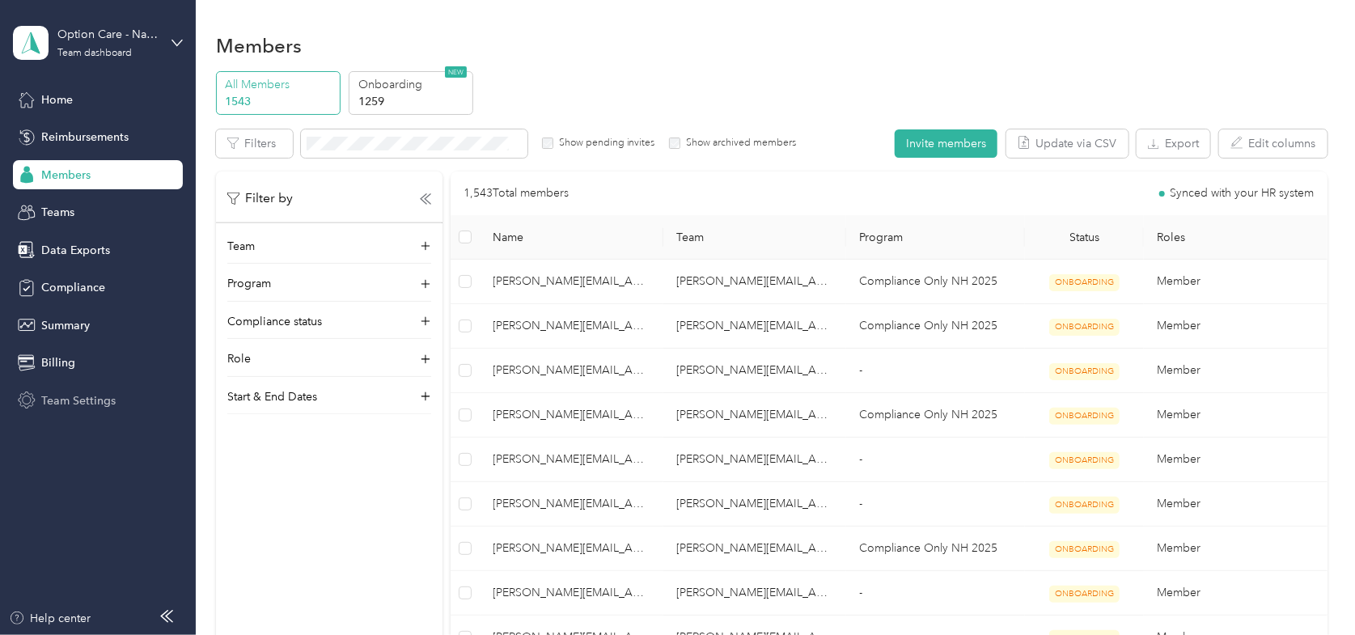
click at [49, 399] on span "Team Settings" at bounding box center [78, 400] width 74 height 17
